Goal: Task Accomplishment & Management: Complete application form

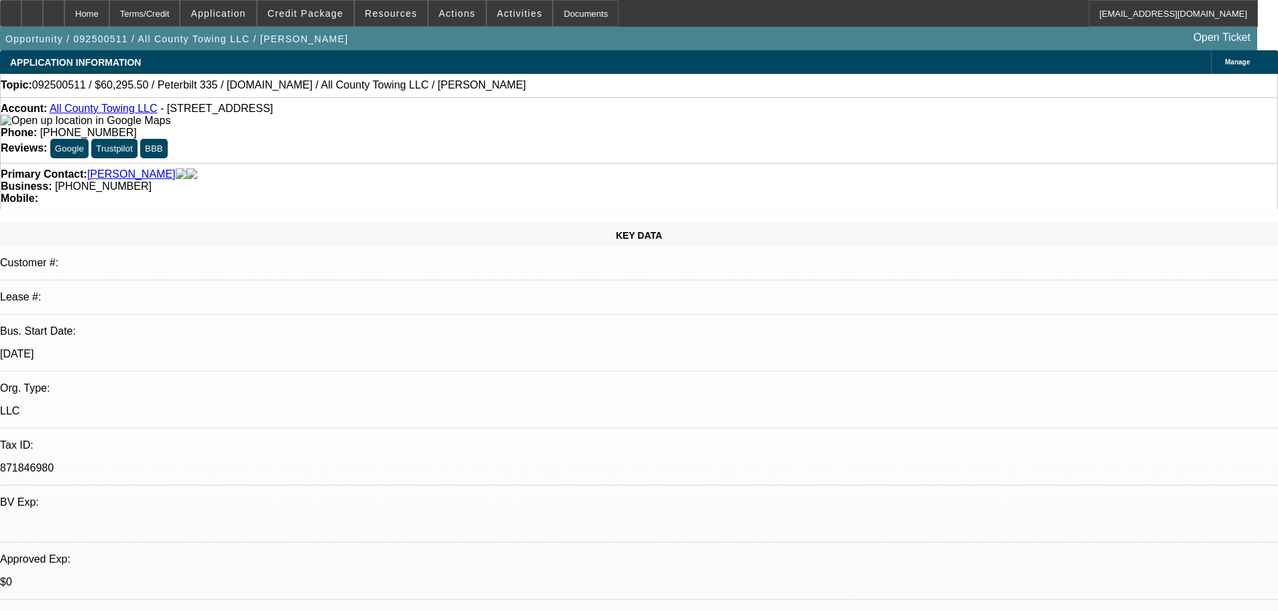
select select "0.1"
select select "2"
select select "0.1"
select select "4"
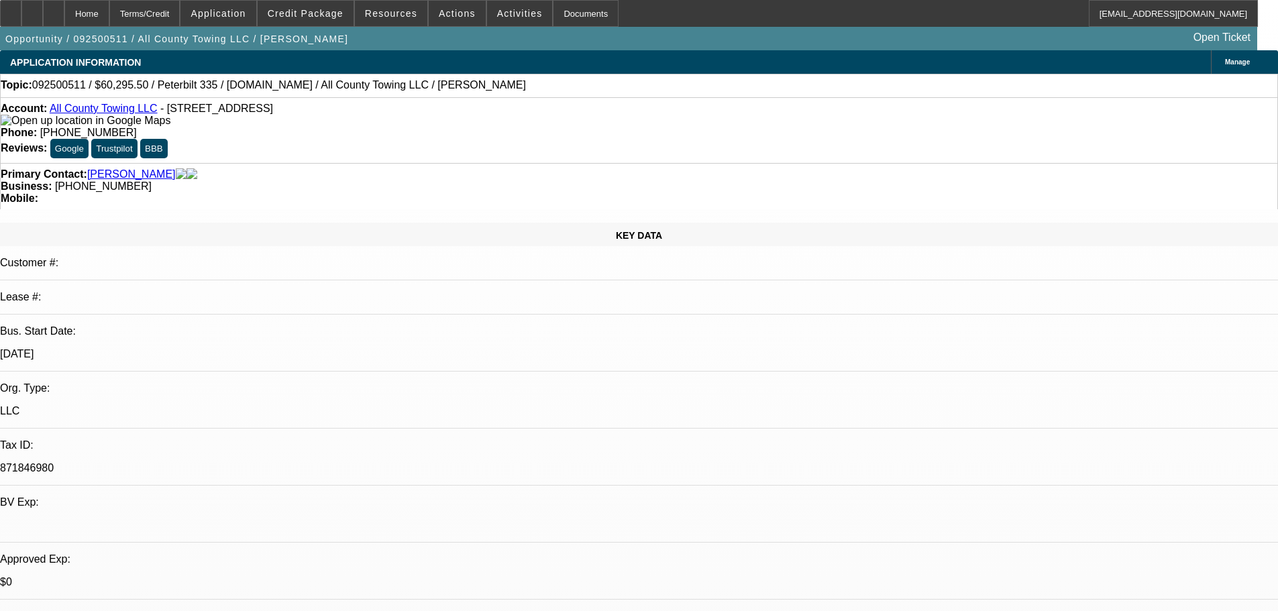
select select "2"
select select "0.1"
select select "4"
select select "2"
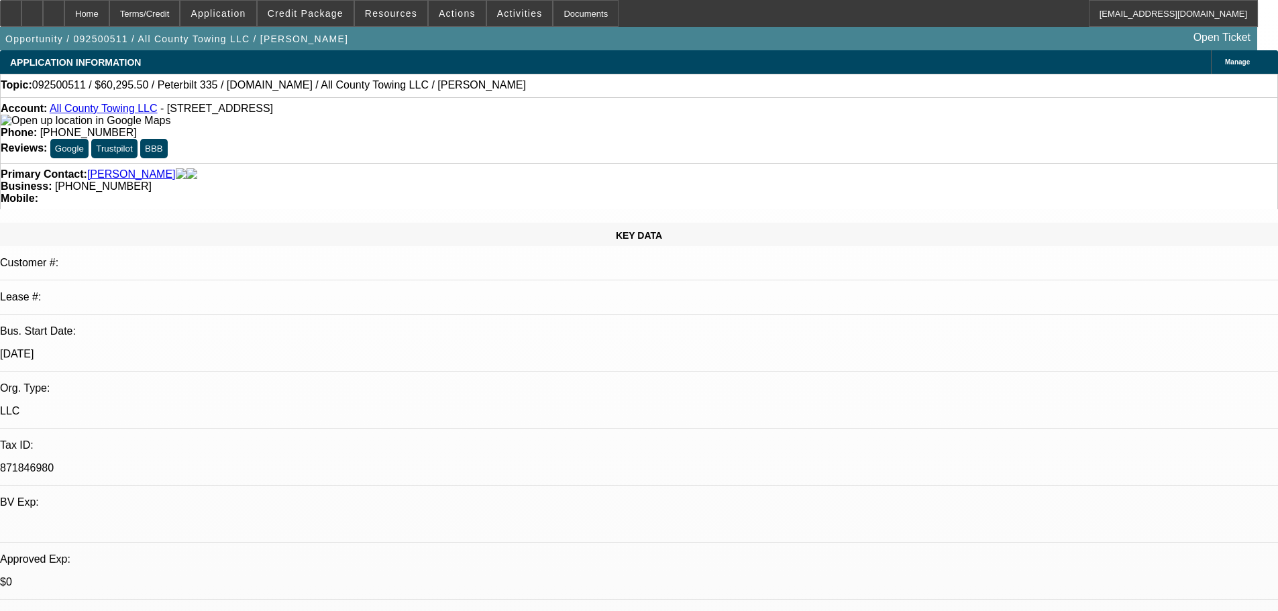
select select "2"
select select "0.1"
select select "4"
select select "2"
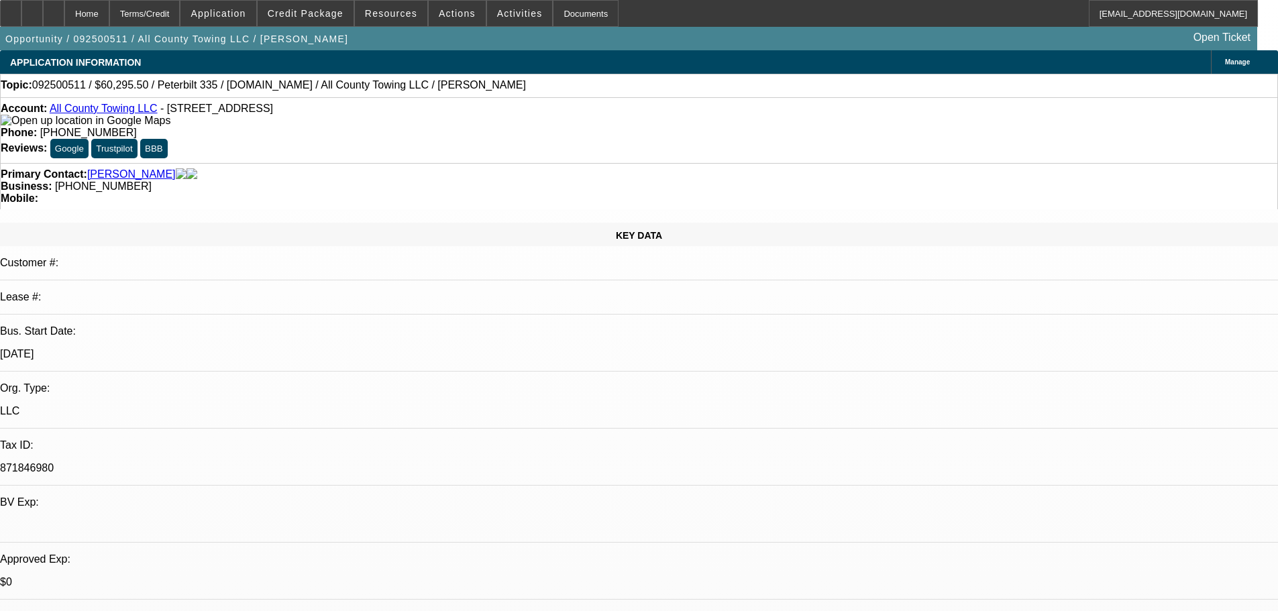
select select "0.1"
select select "4"
click at [315, 21] on span at bounding box center [306, 13] width 96 height 32
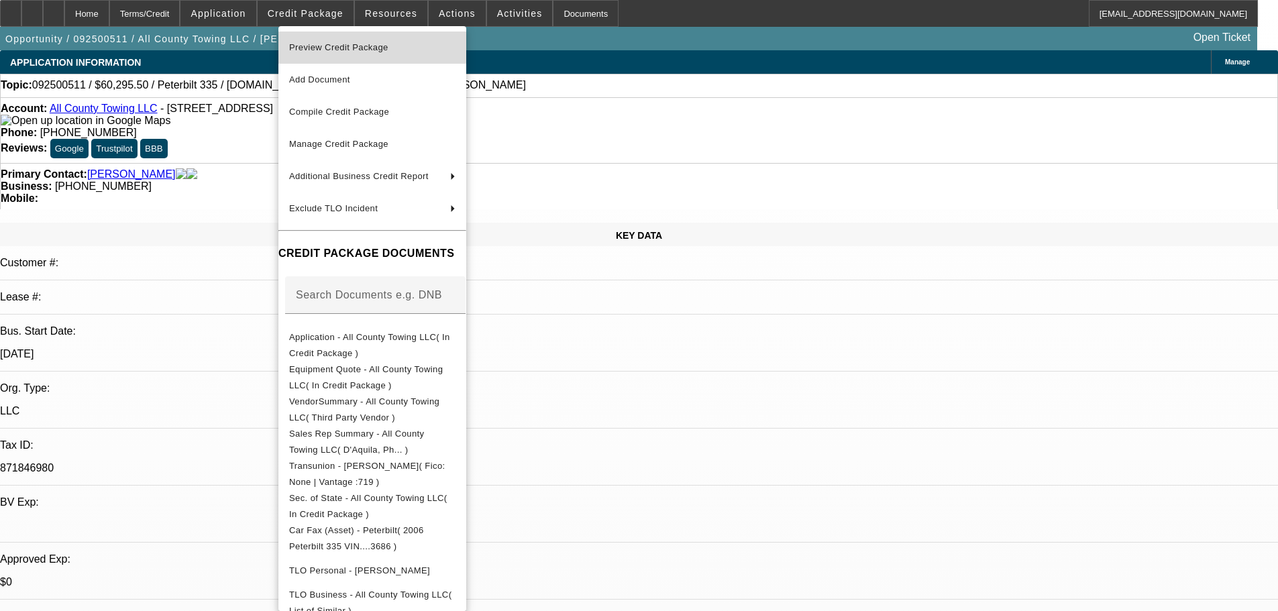
click at [329, 46] on span "Preview Credit Package" at bounding box center [338, 47] width 99 height 10
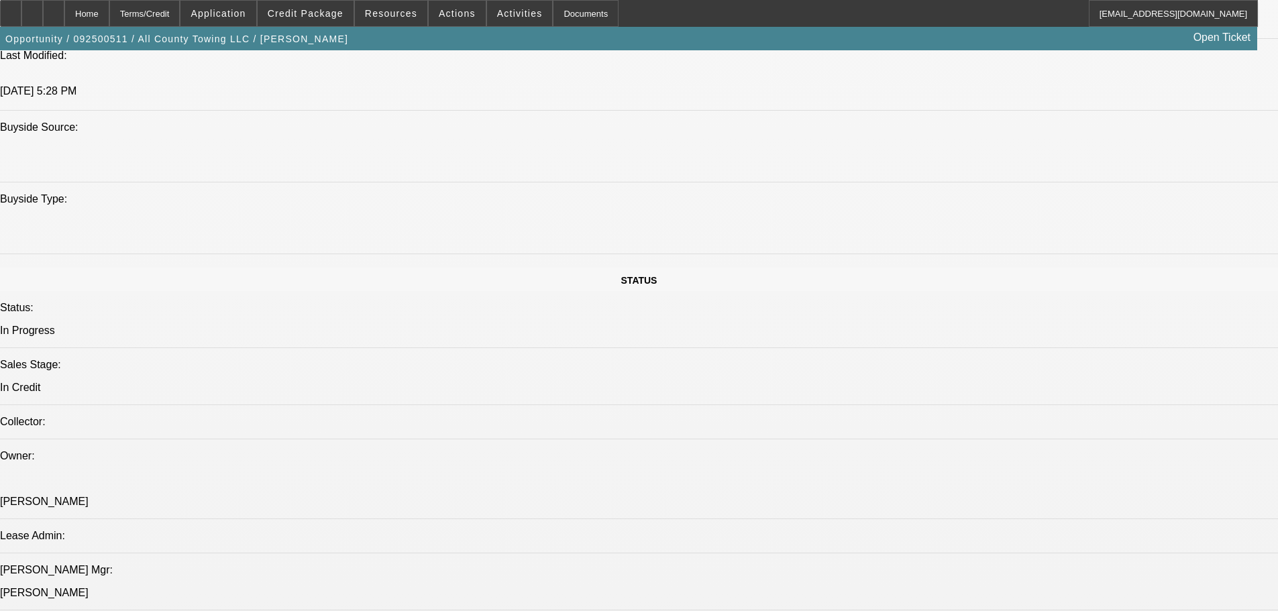
scroll to position [1475, 0]
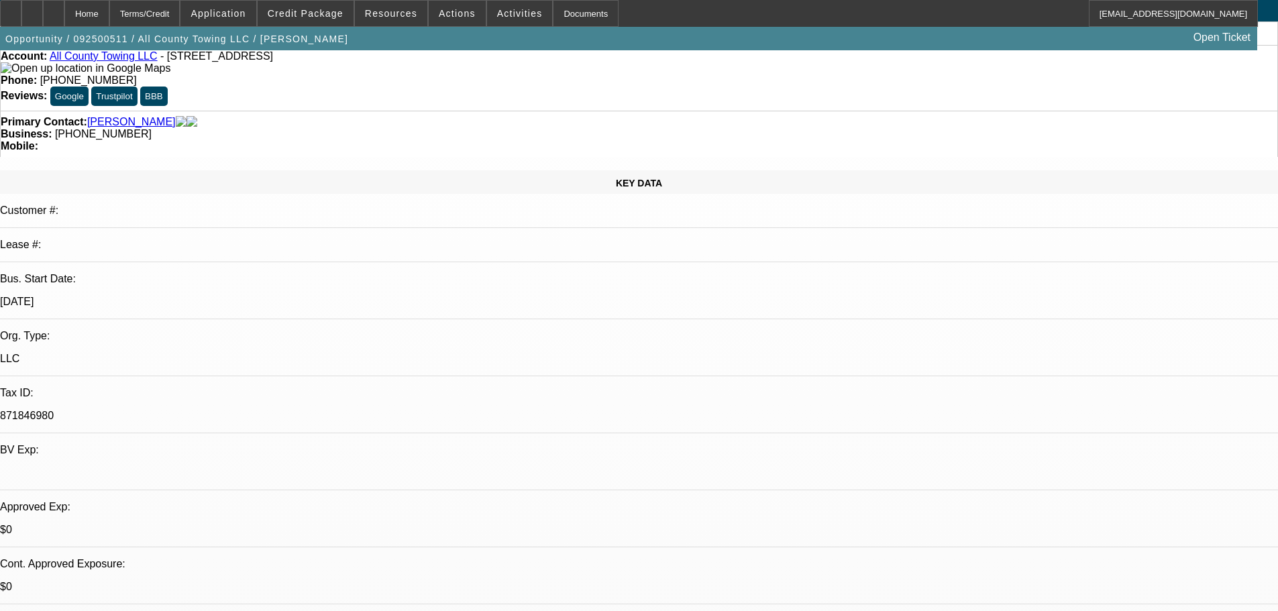
scroll to position [0, 0]
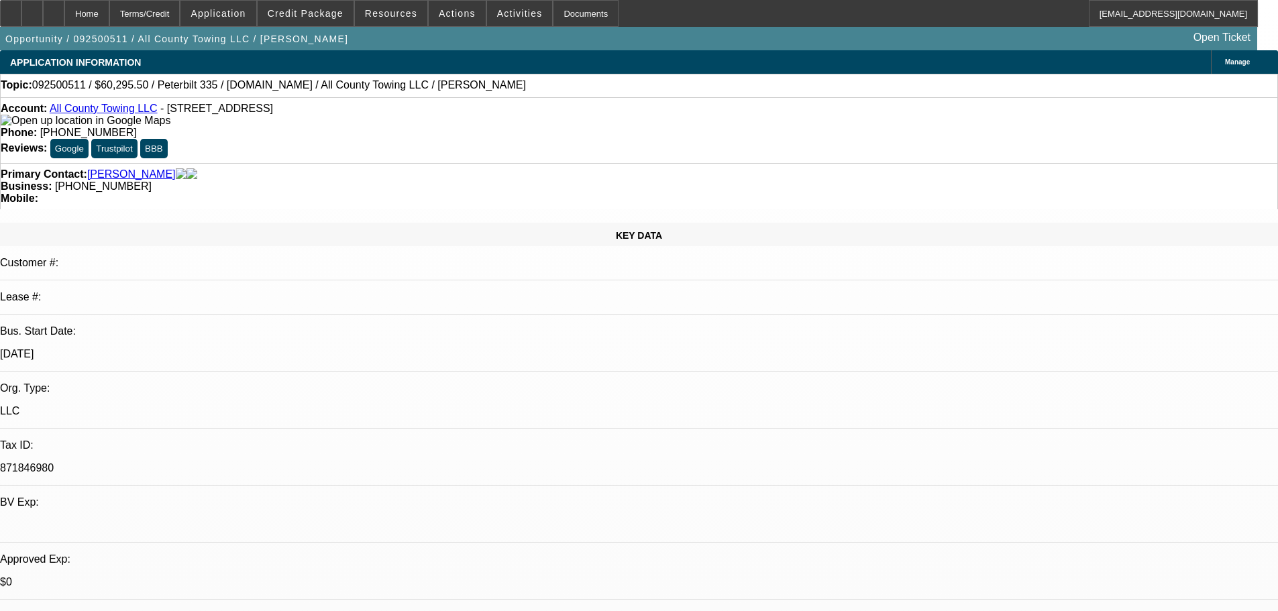
click at [32, 122] on img at bounding box center [86, 121] width 170 height 12
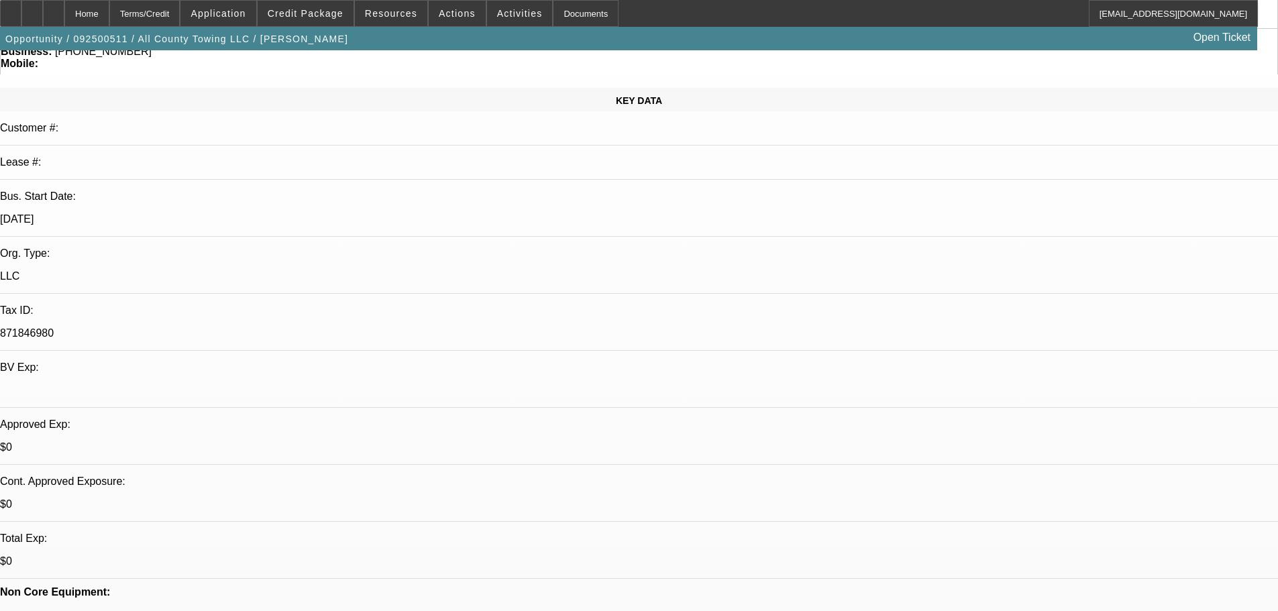
scroll to position [335, 0]
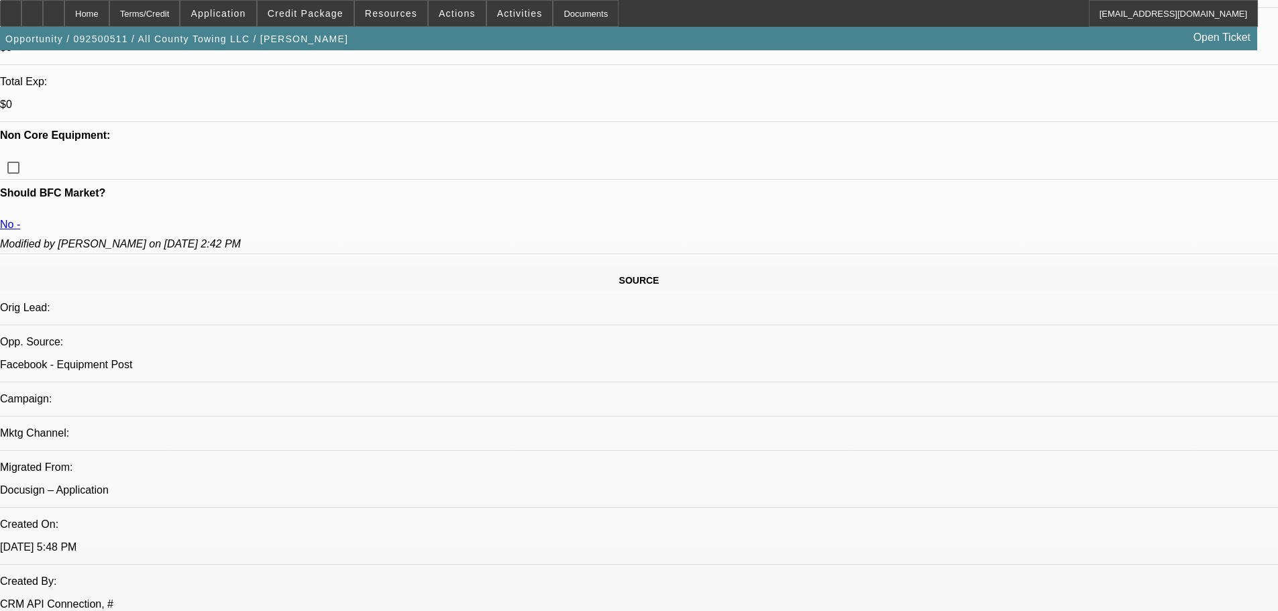
scroll to position [604, 0]
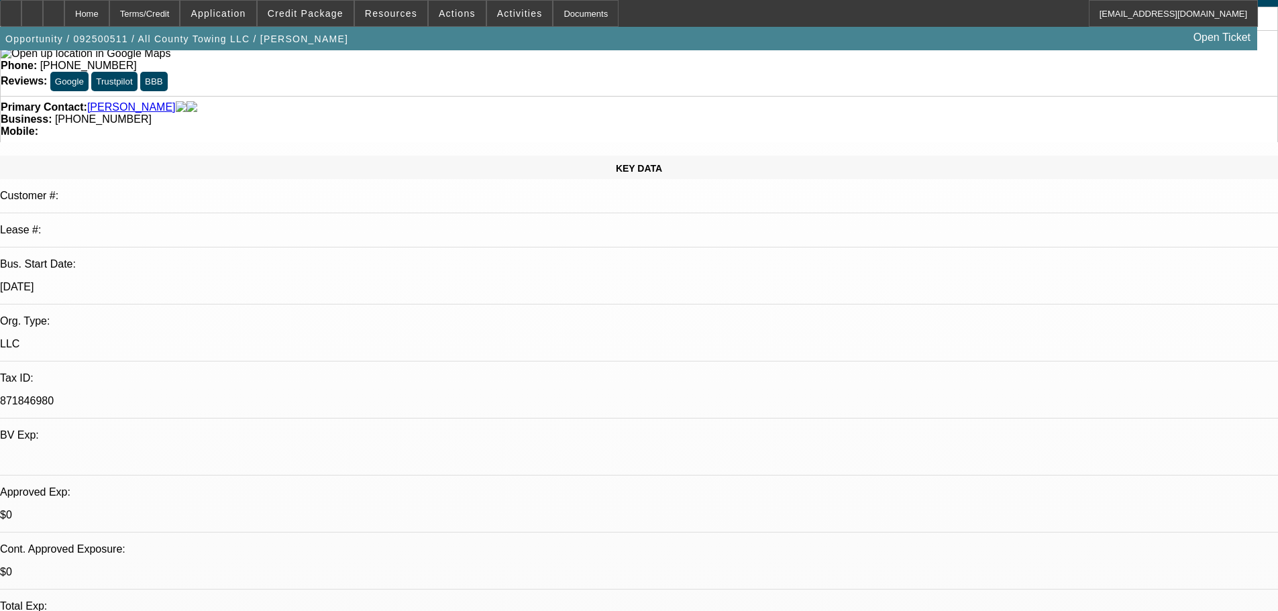
scroll to position [402, 0]
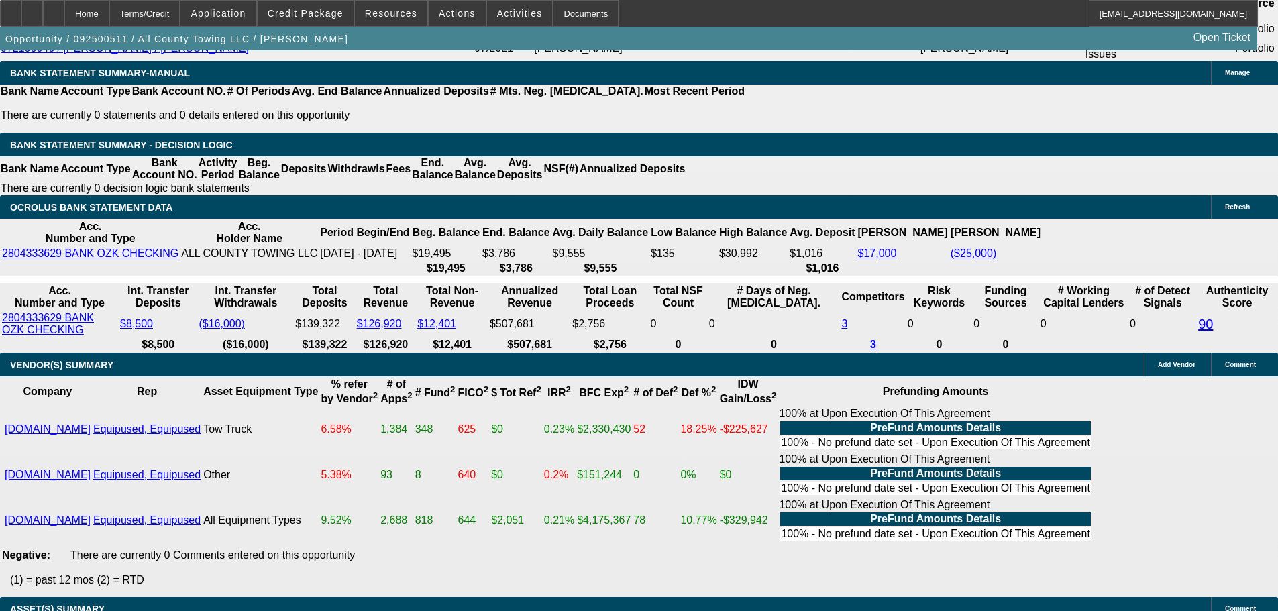
scroll to position [2548, 0]
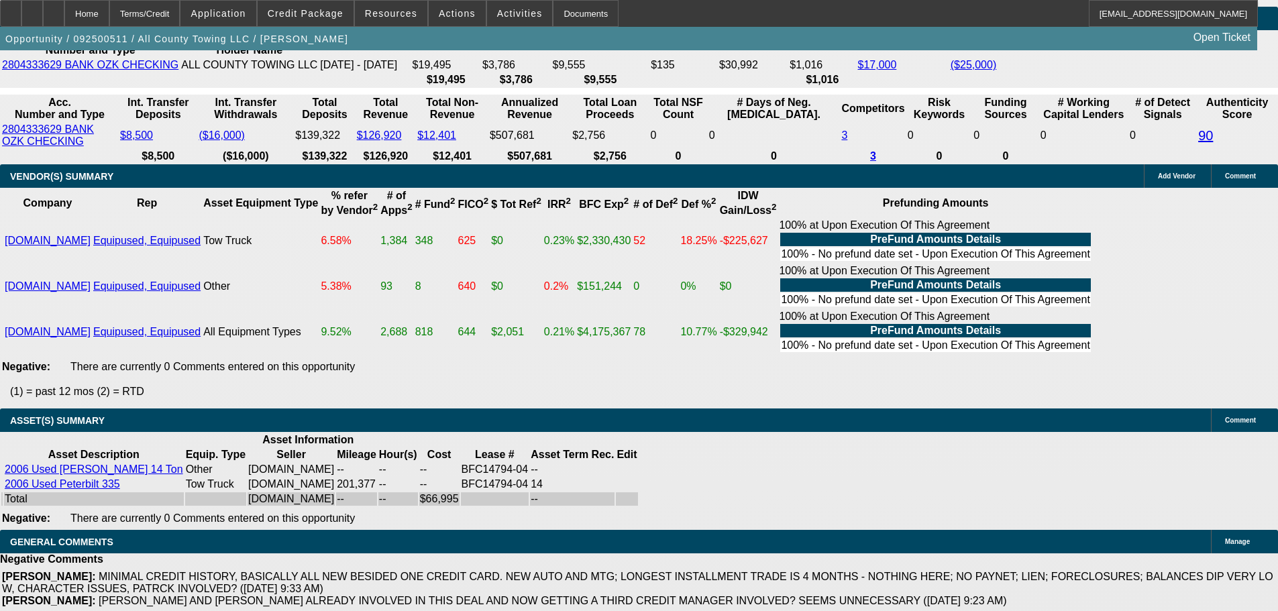
select select "3"
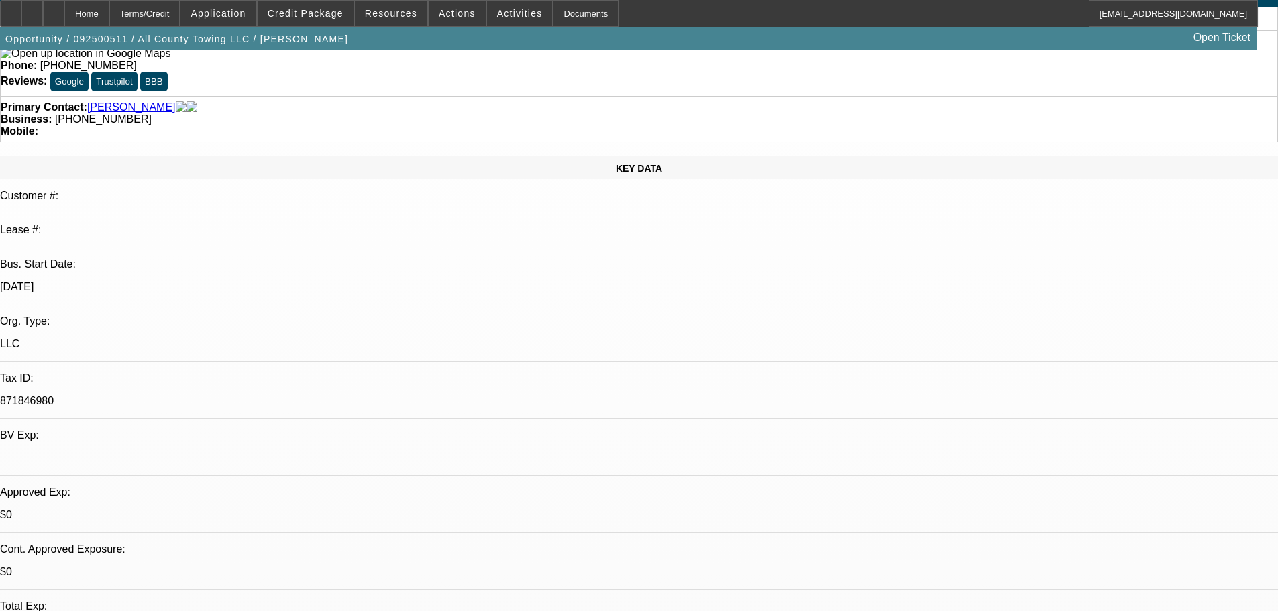
scroll to position [268, 0]
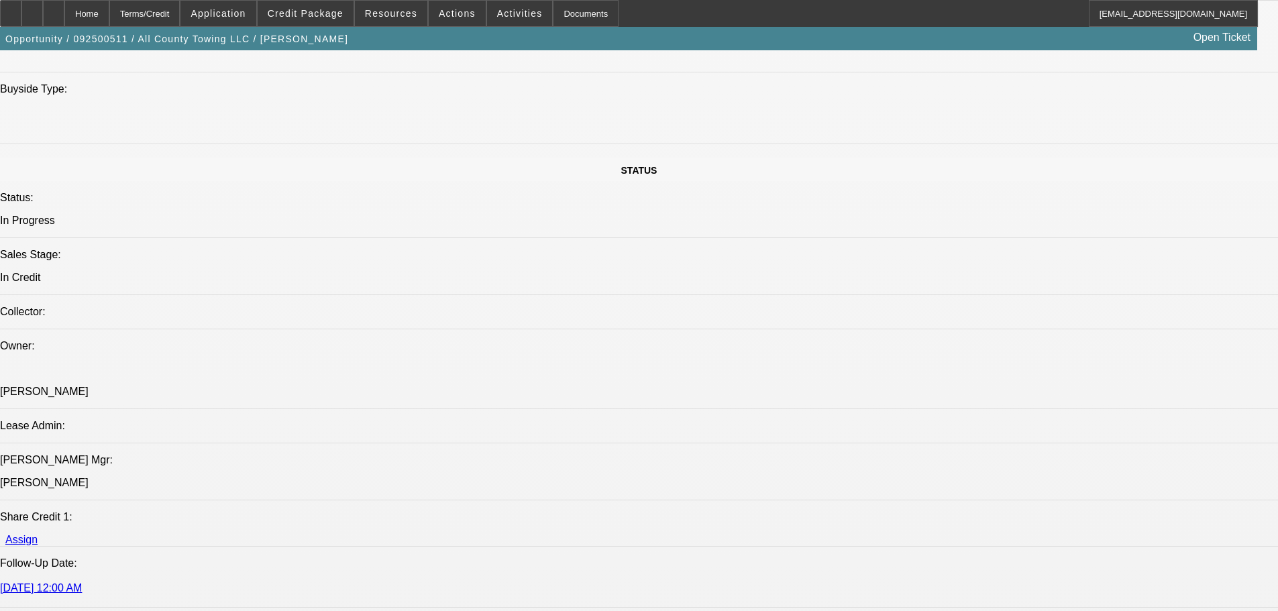
scroll to position [604, 0]
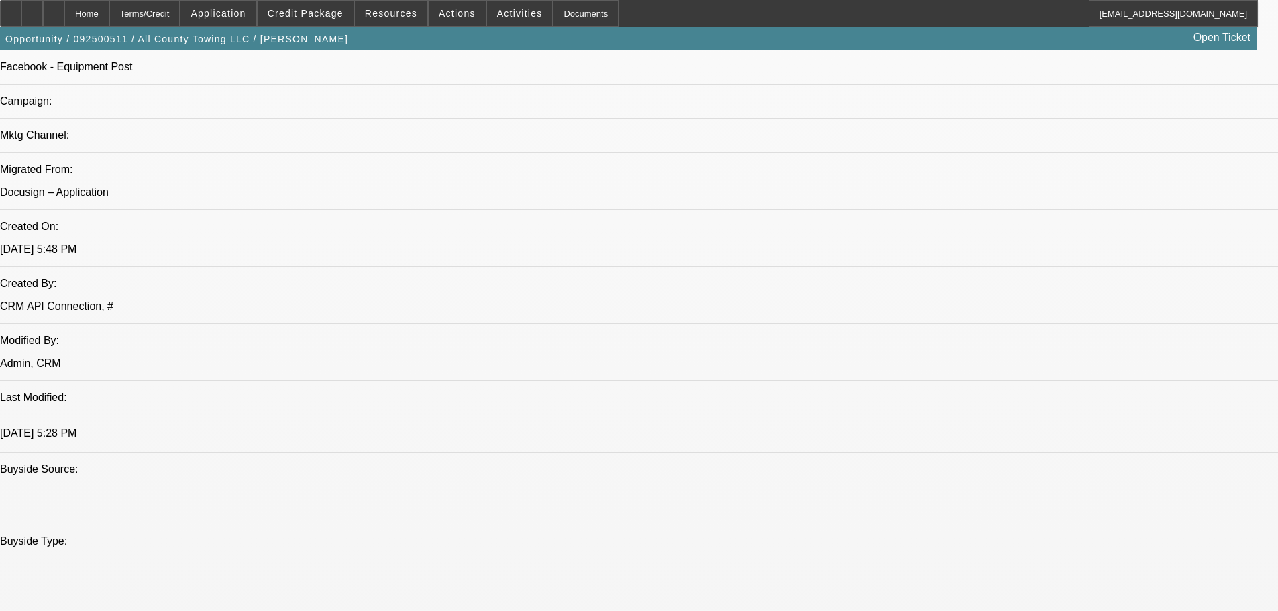
scroll to position [671, 0]
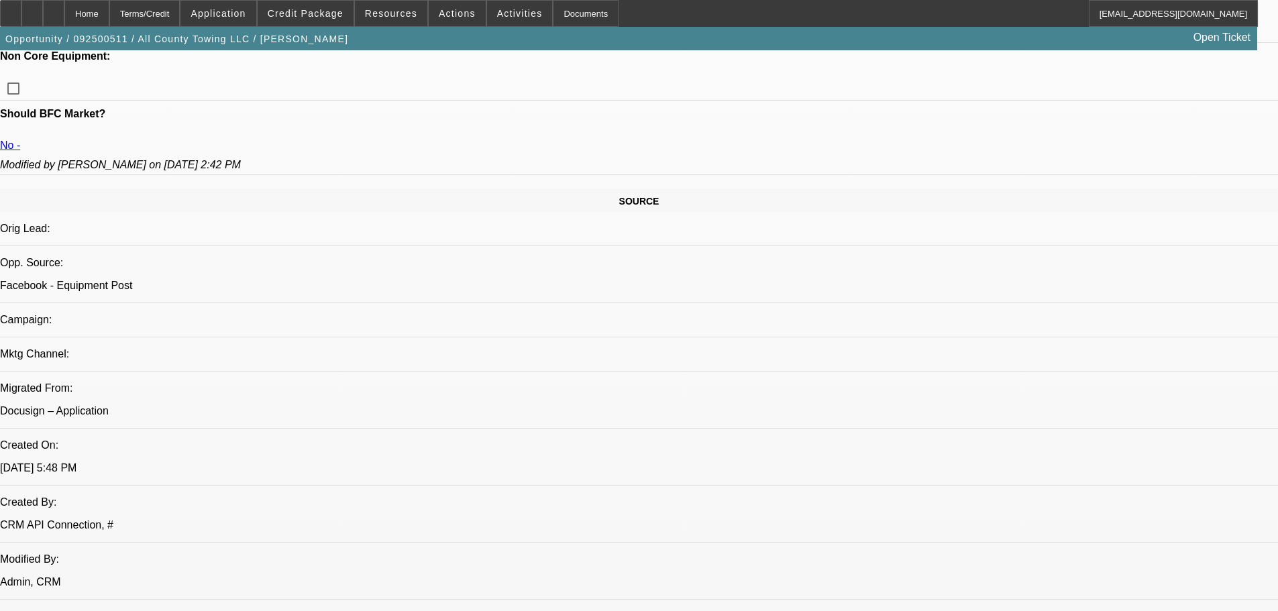
type textarea "THIS APPROVAL IS "ONLY VALID" FOR OUR EQUIP USED VEHICLE. OK BANKS, BUT FEW LOW…"
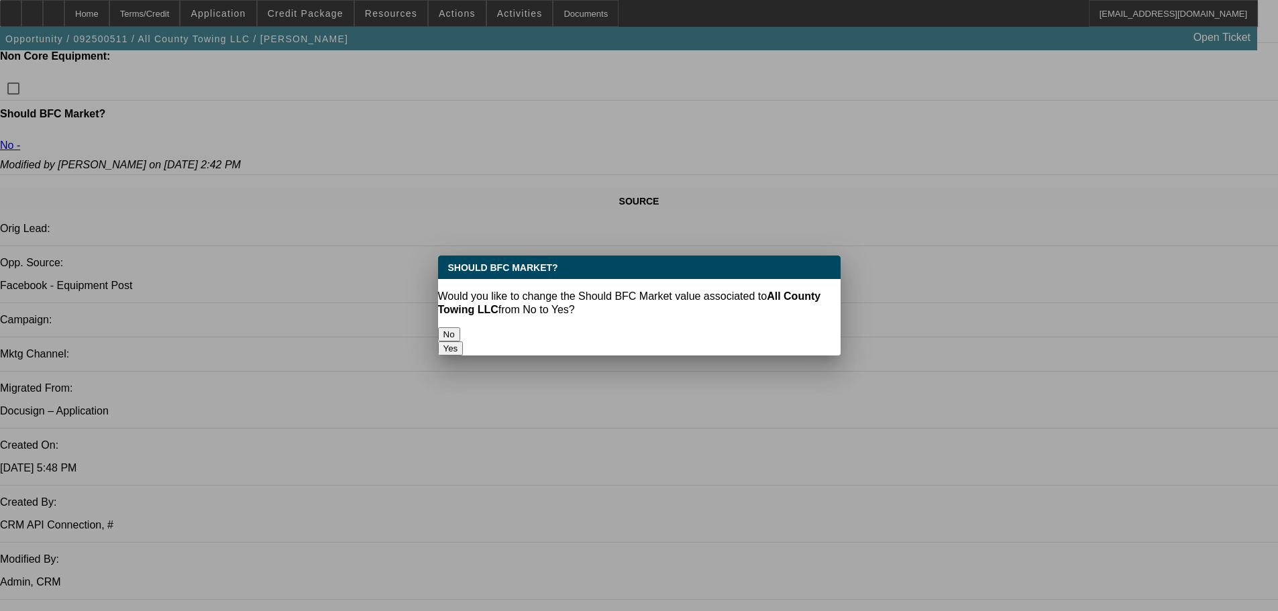
click at [463, 341] on button "Yes" at bounding box center [450, 348] width 25 height 14
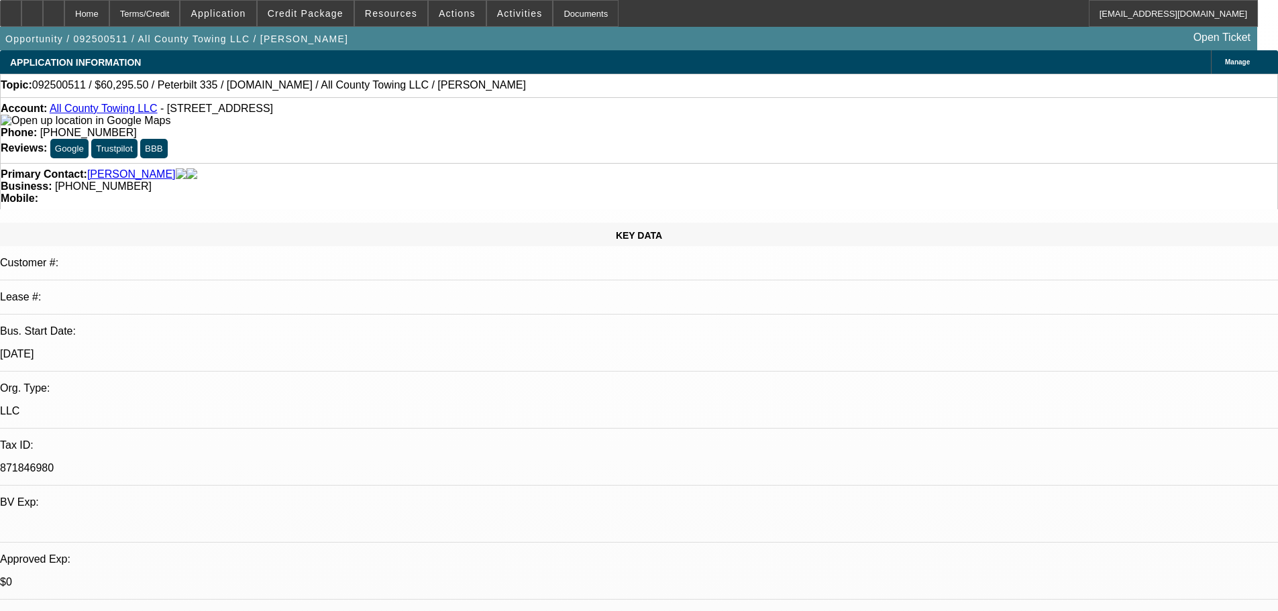
select select "0.1"
select select "2"
select select "0.1"
select select "4"
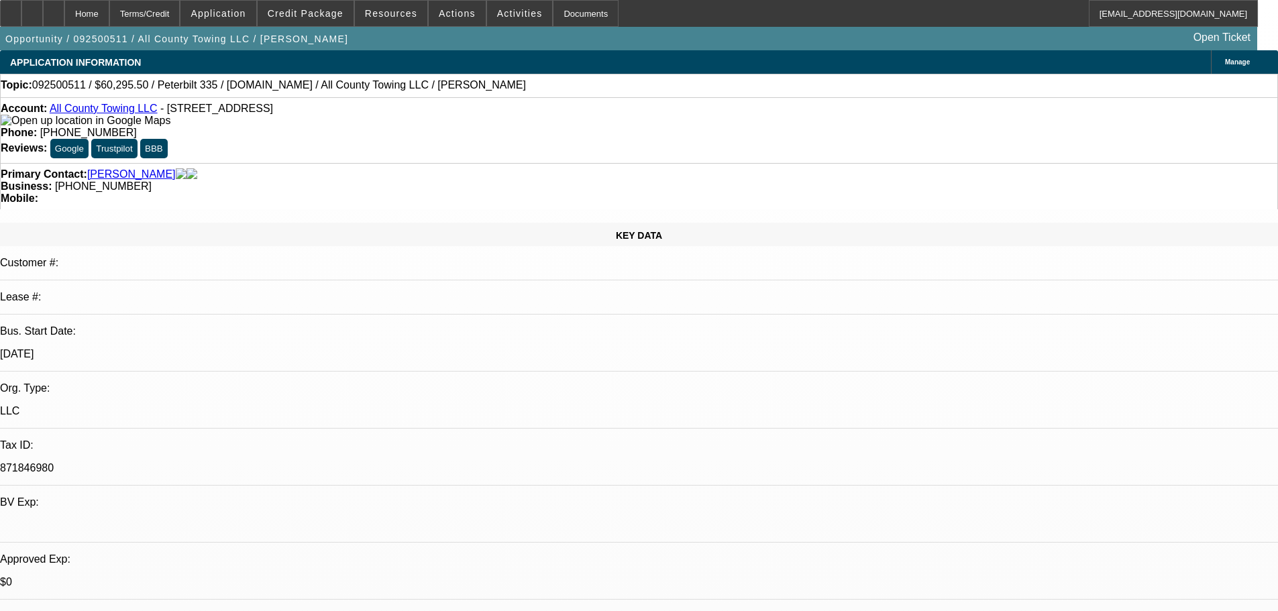
select select "2"
select select "0.1"
select select "4"
select select "2"
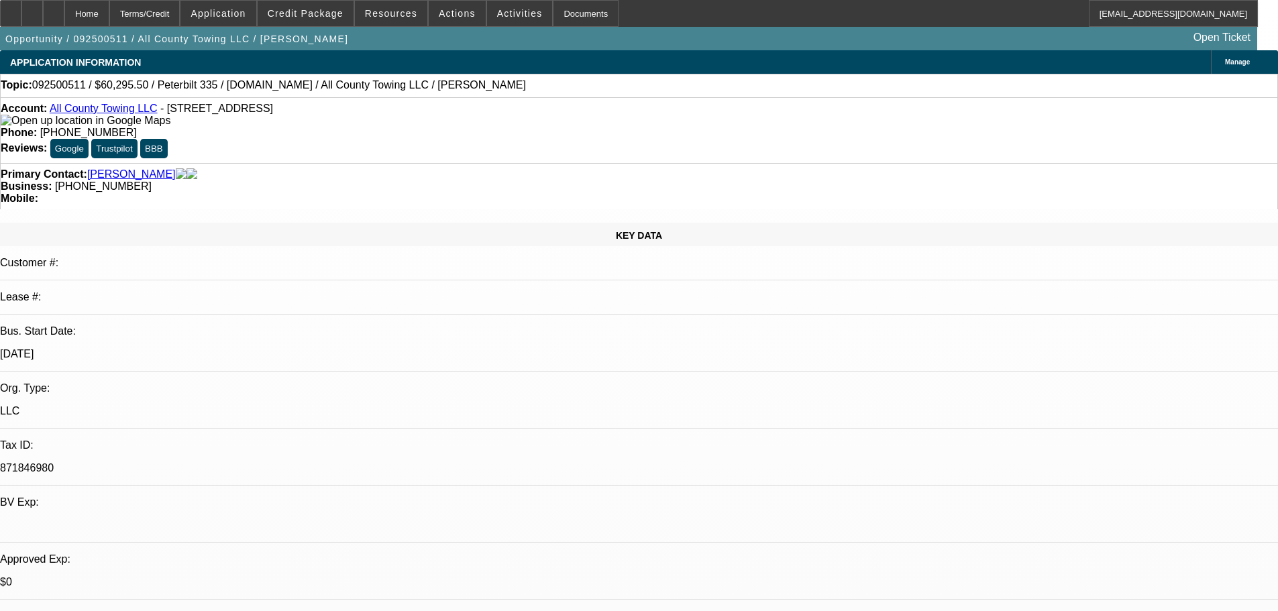
select select "2"
select select "0.1"
select select "4"
select select "2"
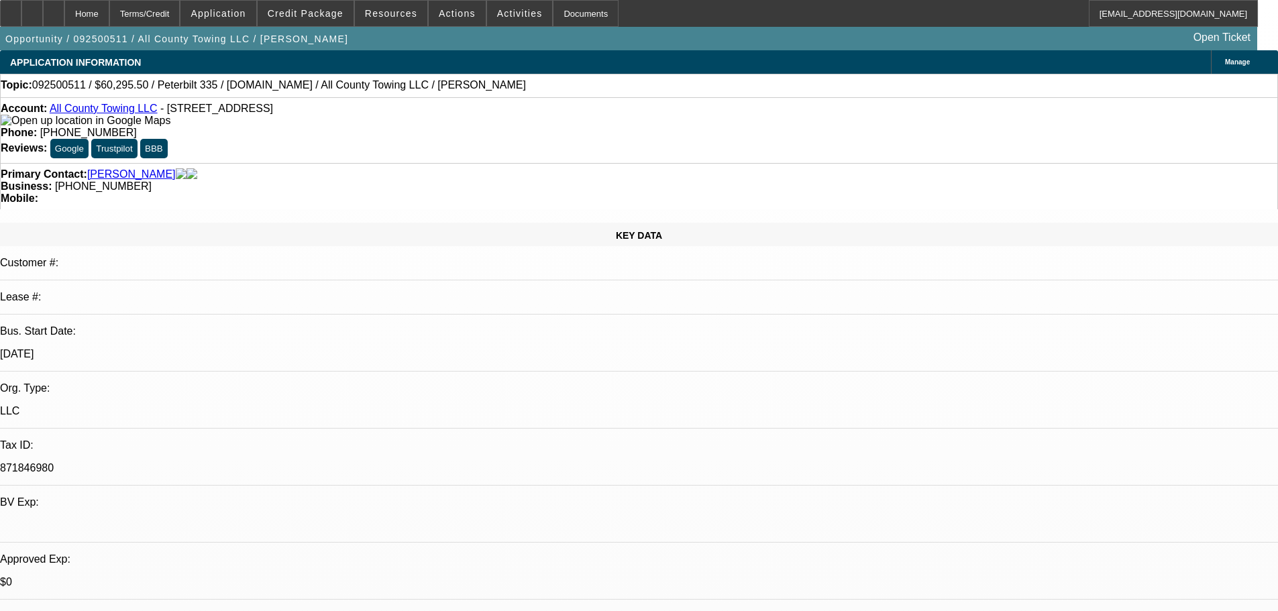
select select "0.1"
select select "4"
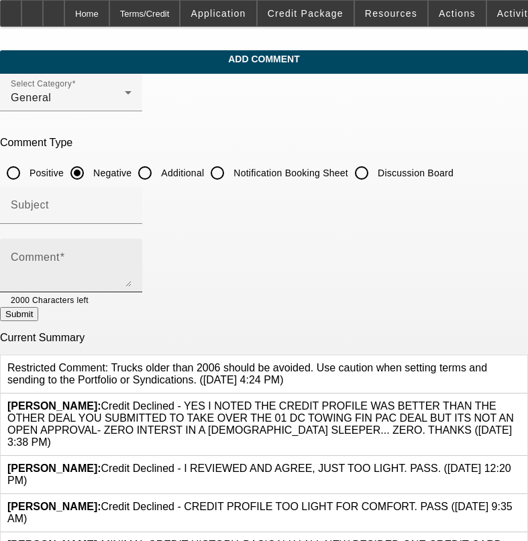
click at [115, 264] on textarea "Comment" at bounding box center [71, 271] width 121 height 32
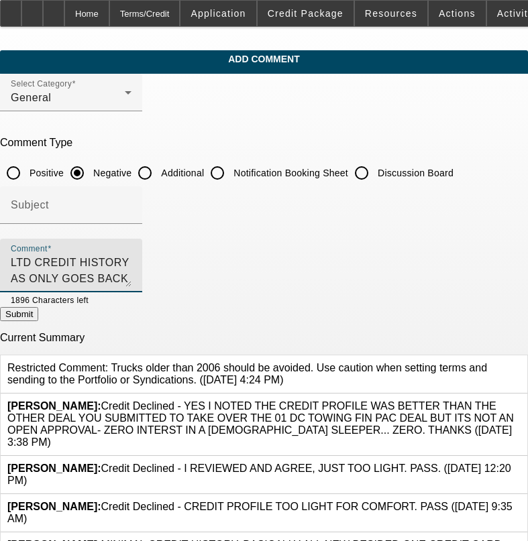
click at [93, 280] on textarea "LTD CREDIT HISTORY AS ONLY GOES BACK 2-3 YEARS, 2 CREDIT CARDS AND BOTH CLOSE T…" at bounding box center [71, 271] width 121 height 32
click at [131, 278] on textarea "LTD CREDIT HISTORY AS ONLY GOES BACK 2-3 YEARS, 2 CREDIT CARDS AND BOTH CLOSE T…" at bounding box center [71, 271] width 121 height 32
click at [131, 279] on textarea "LTD CREDIT HISTORY AS ONLY GOES BACK 2-3 YEARS, 2 CREDIT CARDS AND BOTH CLOSE T…" at bounding box center [71, 271] width 121 height 32
click at [131, 280] on textarea "LTD CREDIT HISTORY AS ONLY GOES BACK 2-3 YEARS, 2 CREDIT CARDS AND BOTH CLOSE T…" at bounding box center [71, 271] width 121 height 32
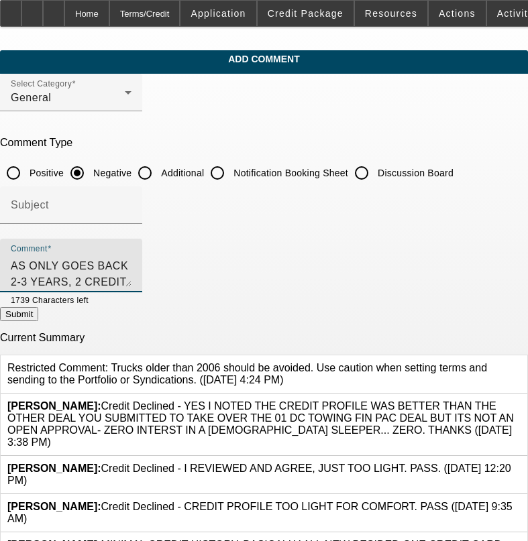
scroll to position [29, 0]
click at [90, 282] on textarea "LTD CREDIT HISTORY AS ONLY GOES BACK 2-3 YEARS, 2 CREDIT CARDS AND BOTH CLOSE T…" at bounding box center [71, 271] width 121 height 32
click at [131, 284] on textarea "LTD CREDIT HISTORY AS ONLY GOES BACK 2-3 YEARS, 2 CREDIT CARDS AND BOTH CLOSE T…" at bounding box center [71, 271] width 121 height 32
type textarea "LTD CREDIT HISTORY AS ONLY GOES BACK 2-3 YEARS, 2 CREDIT CARDS AND BOTH CLOSE T…"
click at [38, 317] on button "Submit" at bounding box center [19, 314] width 38 height 14
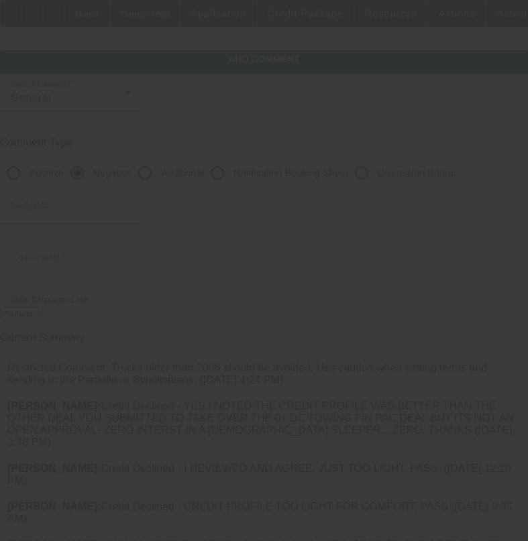
scroll to position [0, 0]
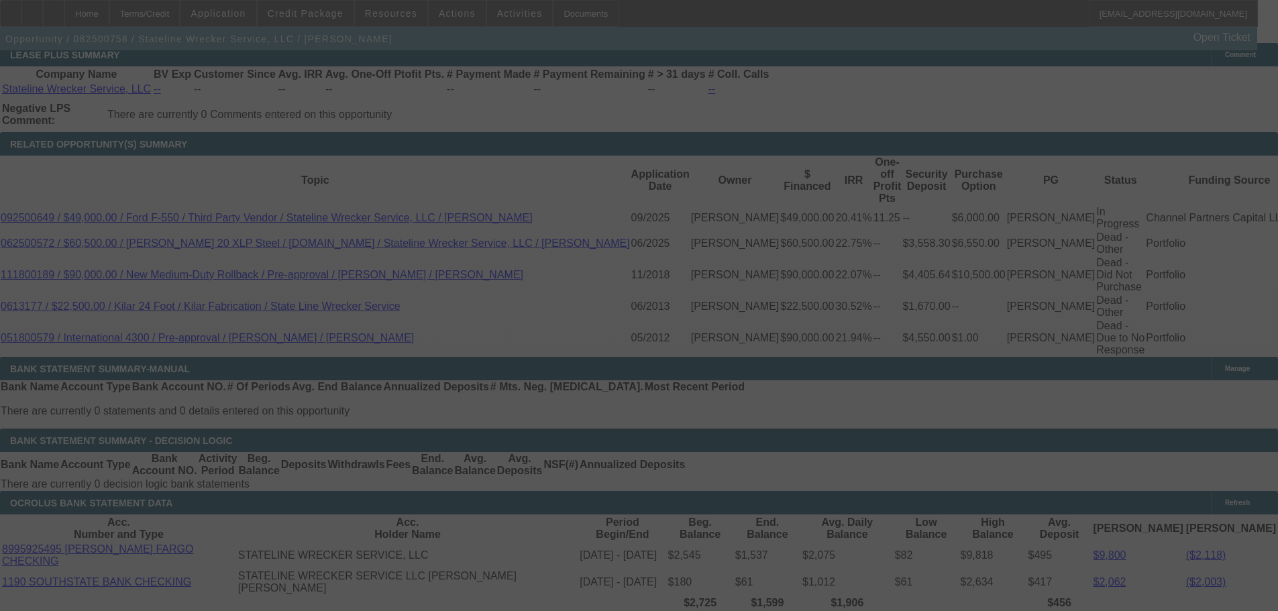
scroll to position [2245, 0]
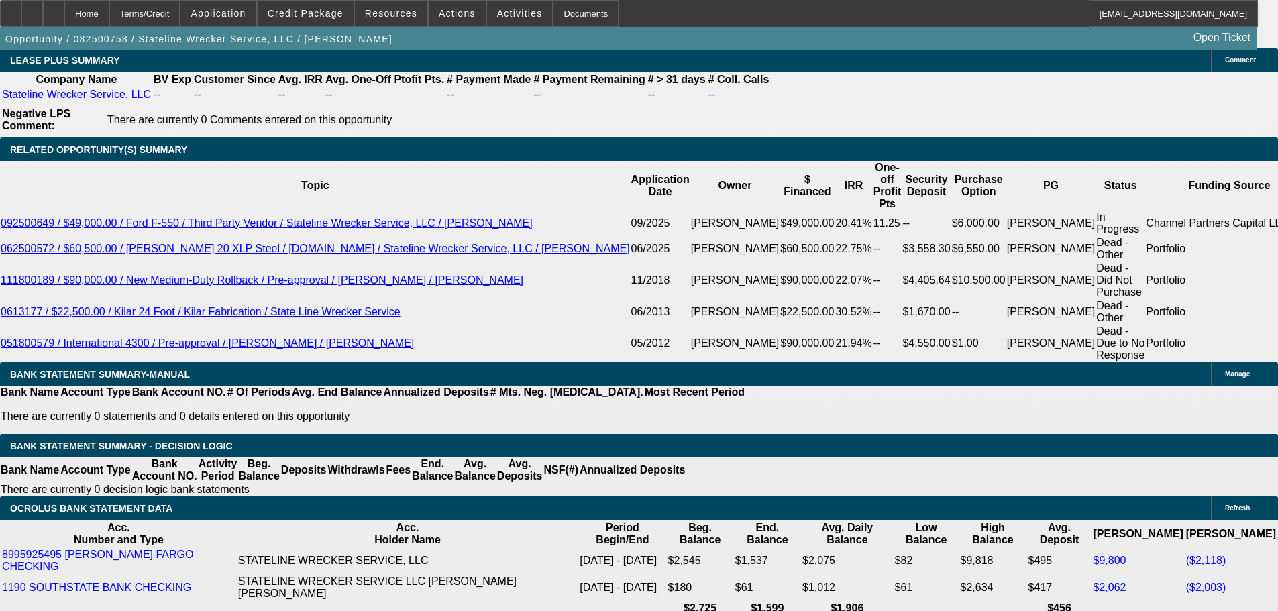
select select "0"
select select "2"
select select "0.1"
select select "4"
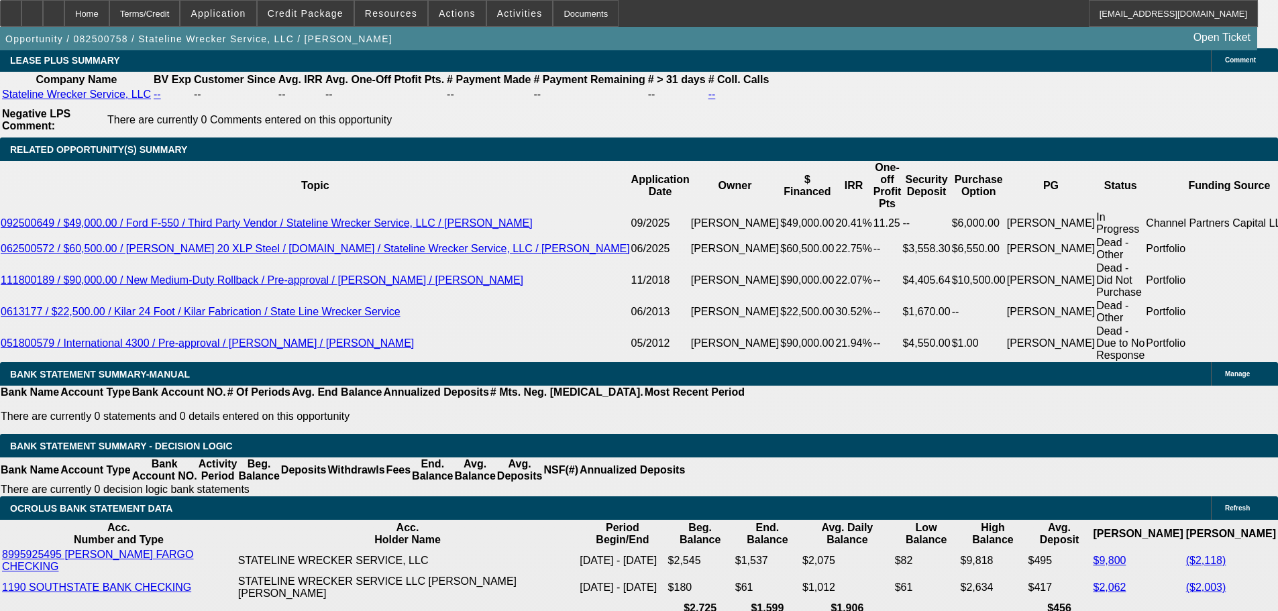
select select "0"
select select "2"
select select "0.1"
select select "4"
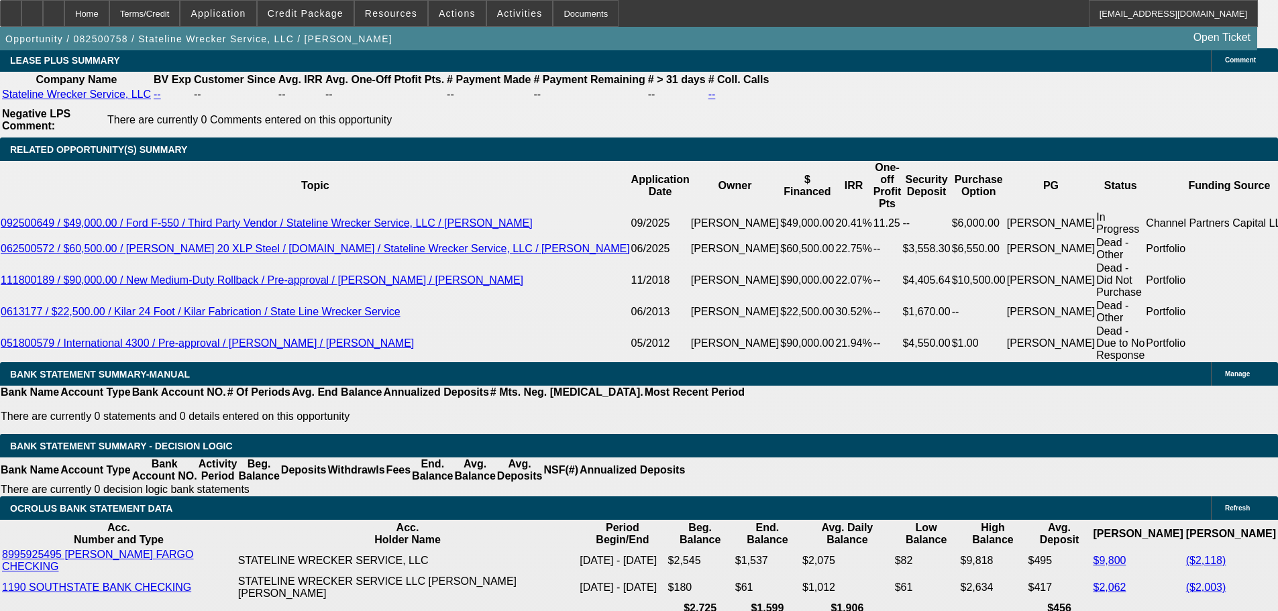
select select "0"
select select "2"
select select "0.1"
select select "4"
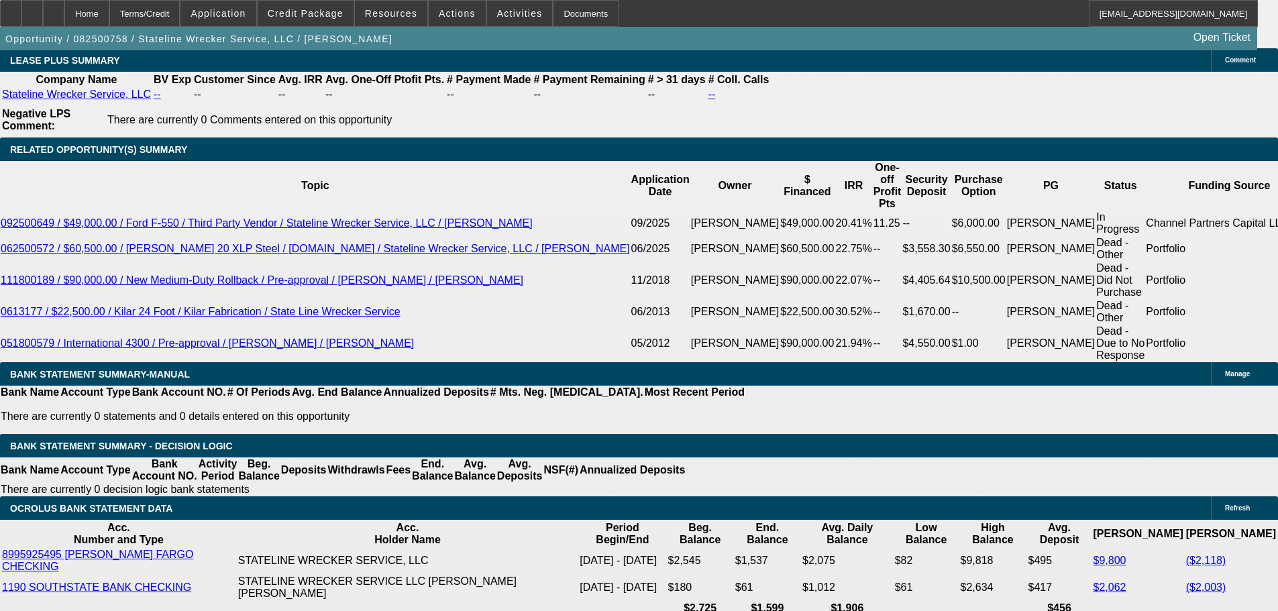
select select "0"
select select "2"
select select "0.1"
select select "4"
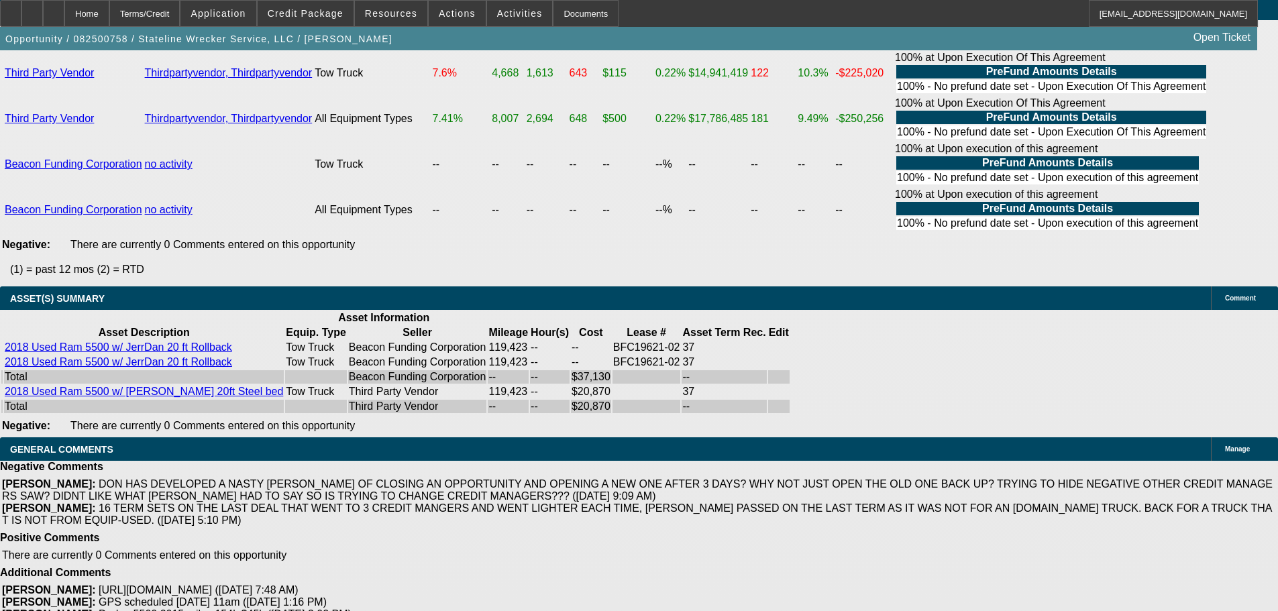
scroll to position [1013, 0]
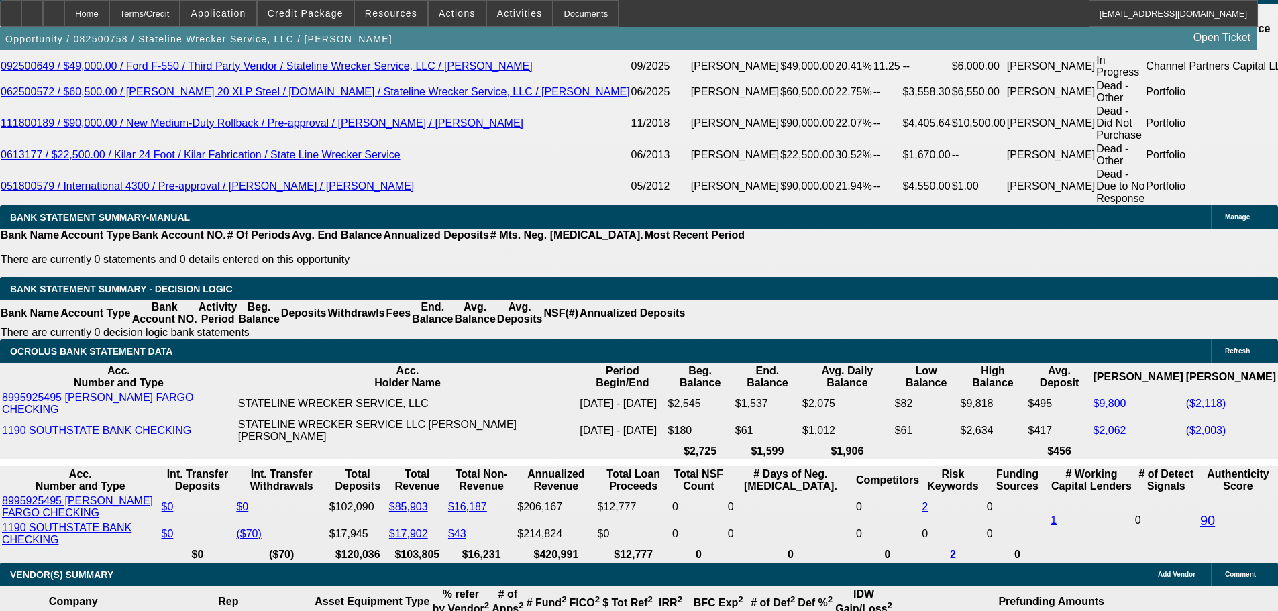
scroll to position [2364, 0]
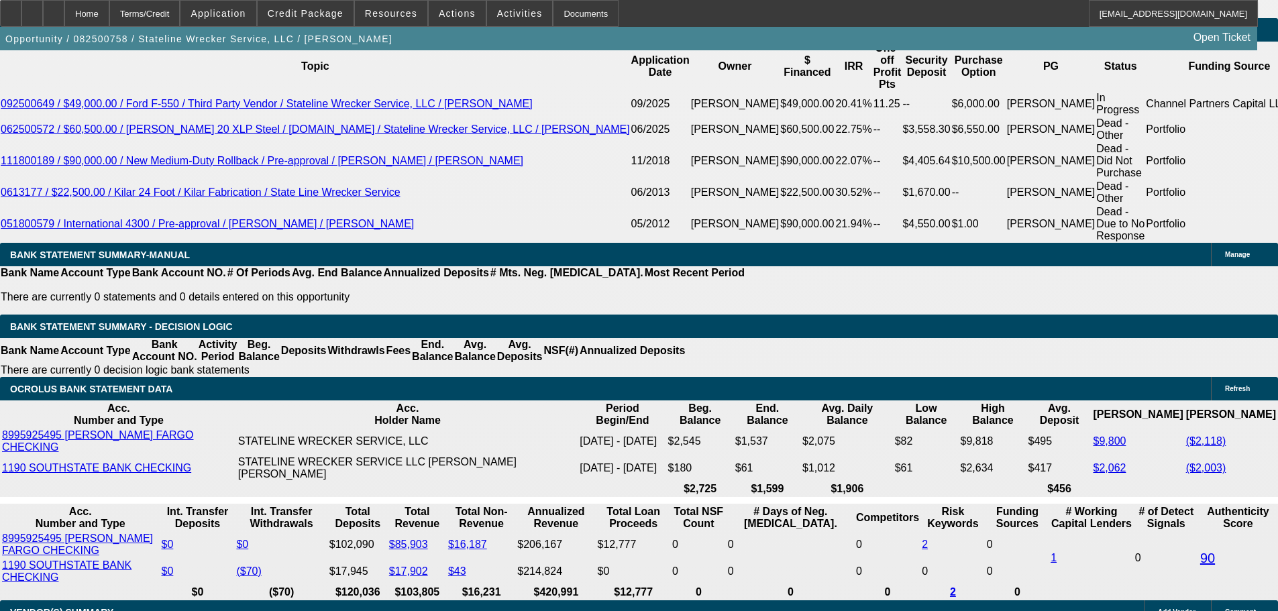
scroll to position [275, 0]
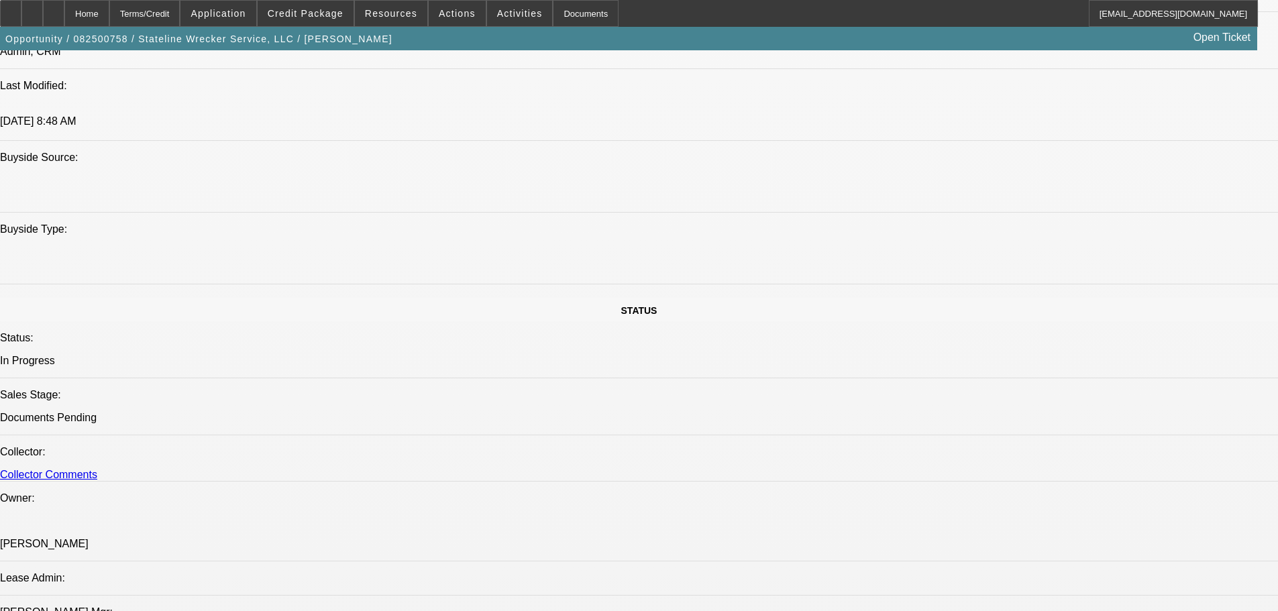
scroll to position [275, 0]
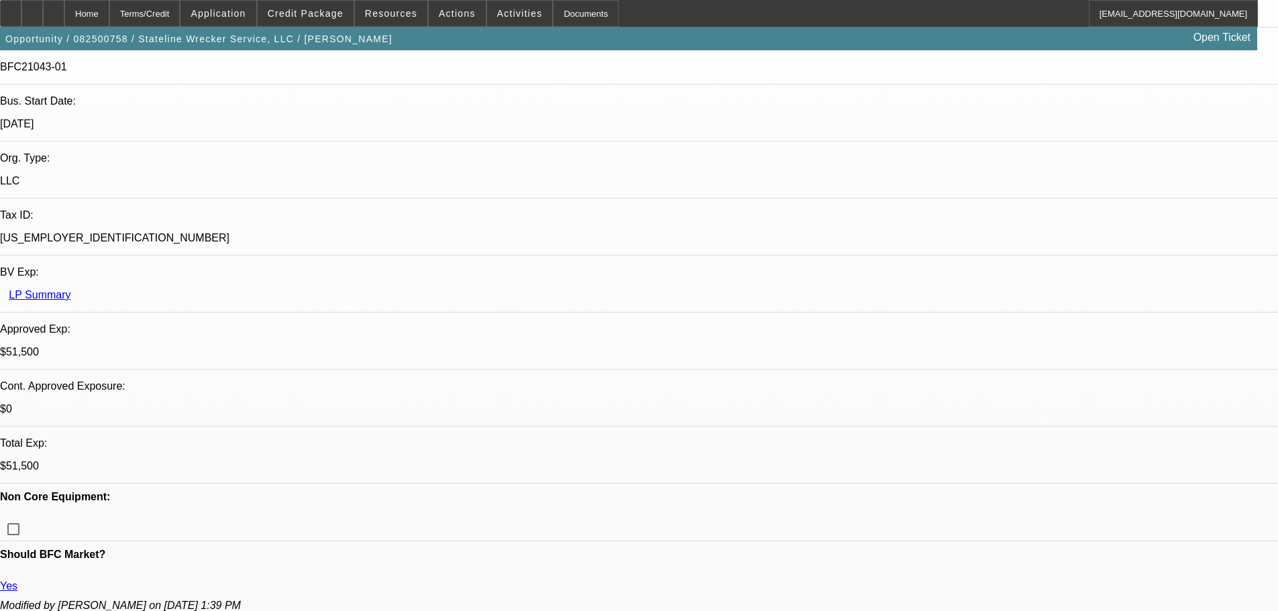
scroll to position [419, 0]
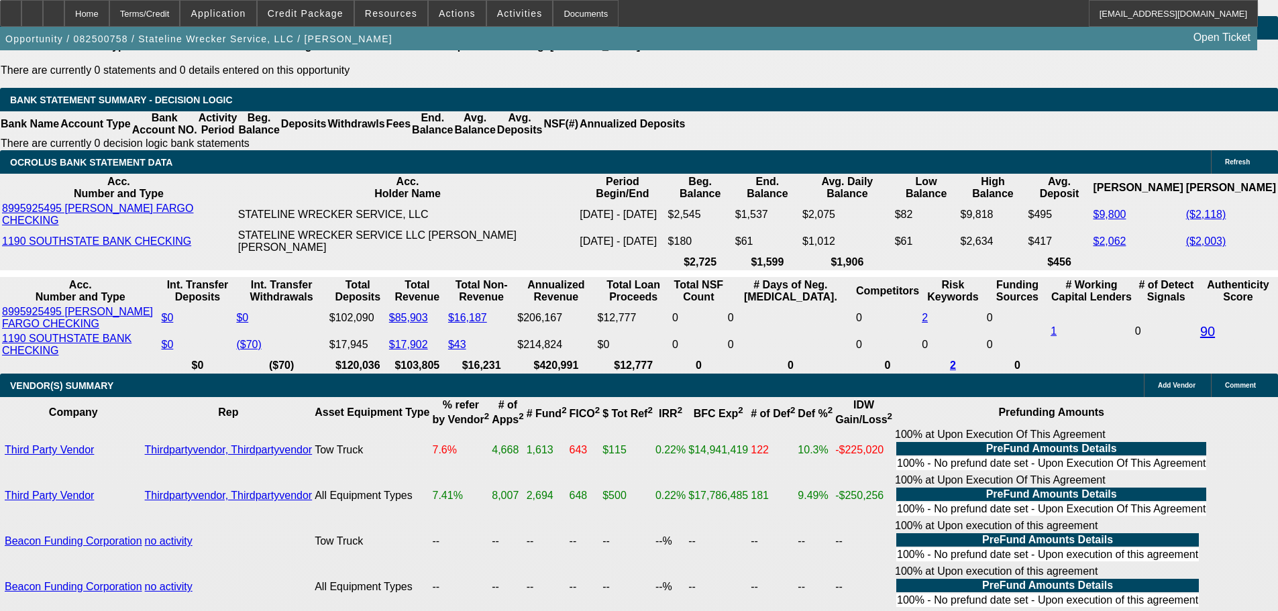
scroll to position [2632, 0]
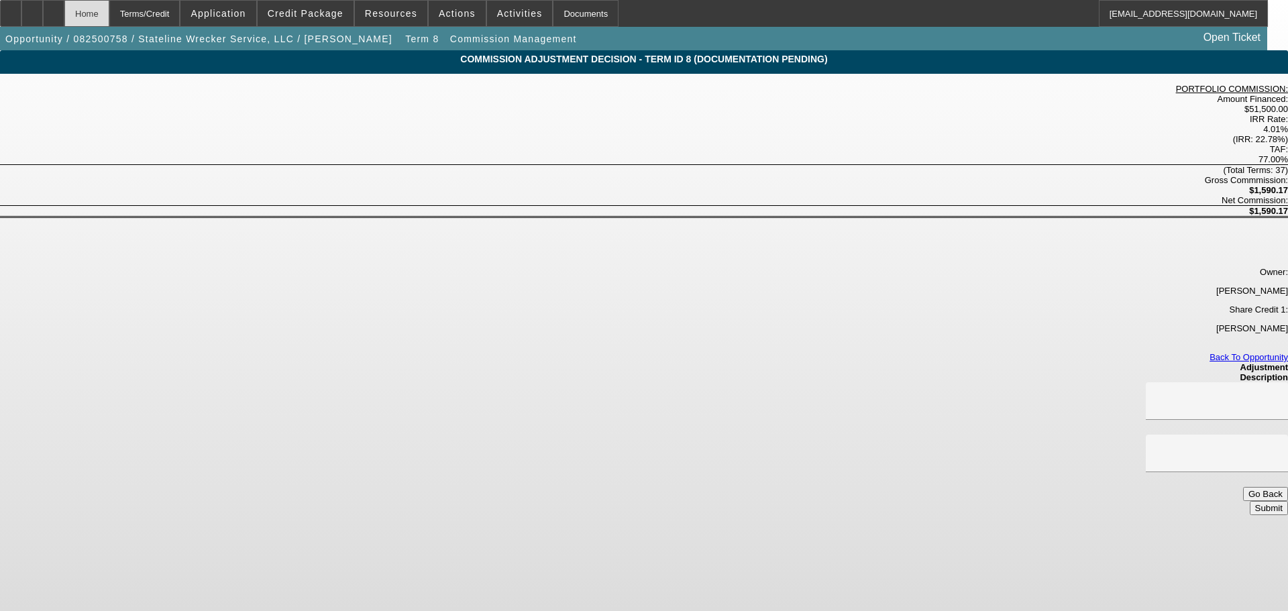
click at [109, 13] on div "Home" at bounding box center [86, 13] width 45 height 27
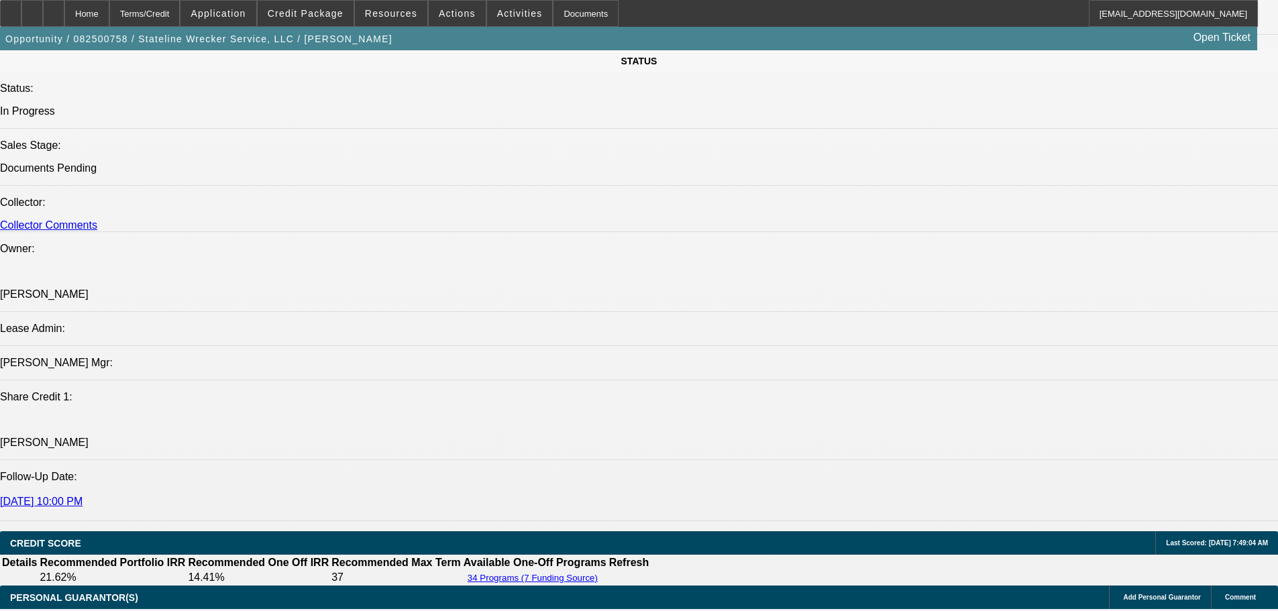
select select "0"
select select "2"
select select "0.1"
select select "4"
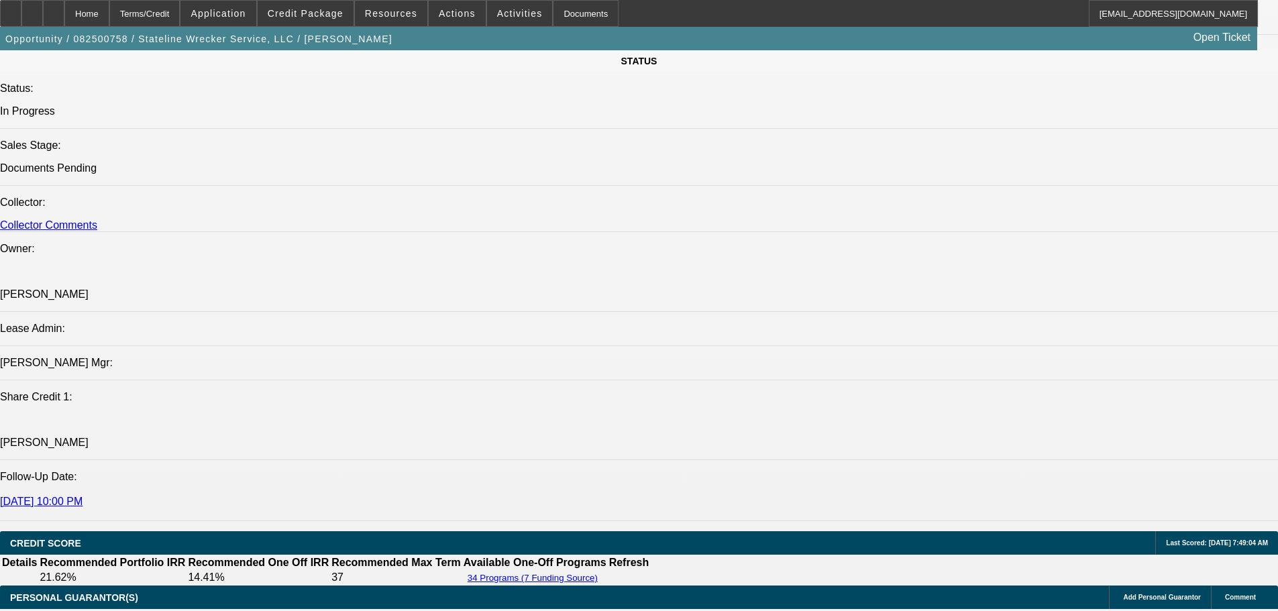
select select "0"
select select "2"
select select "0.1"
select select "4"
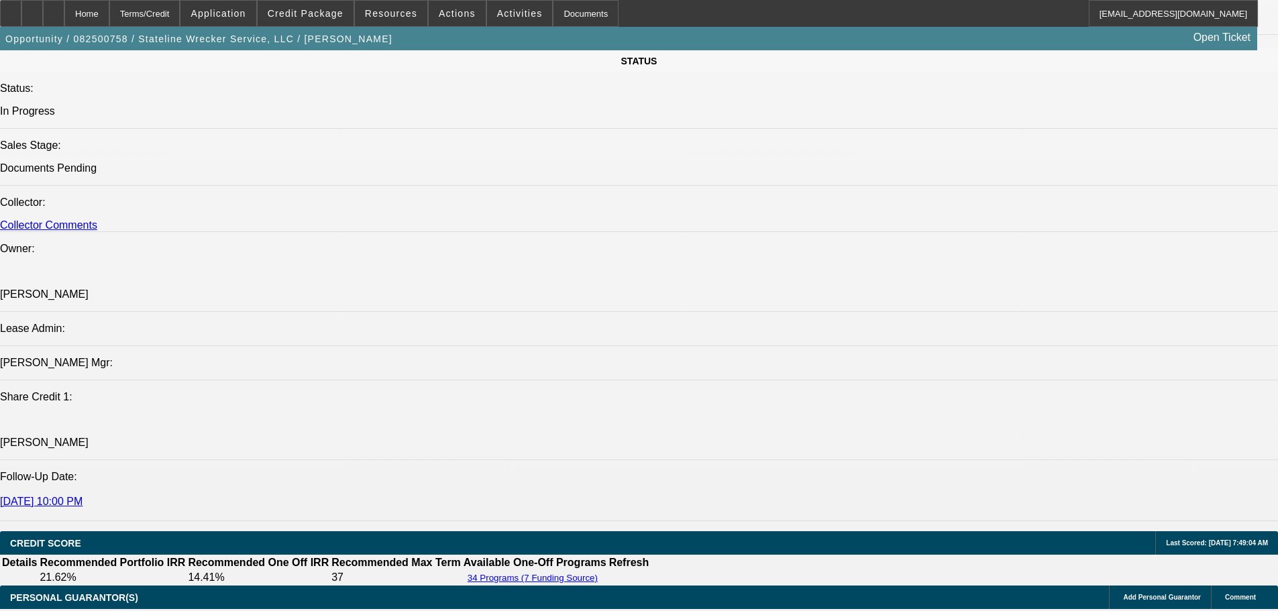
select select "0"
select select "2"
select select "0.1"
select select "4"
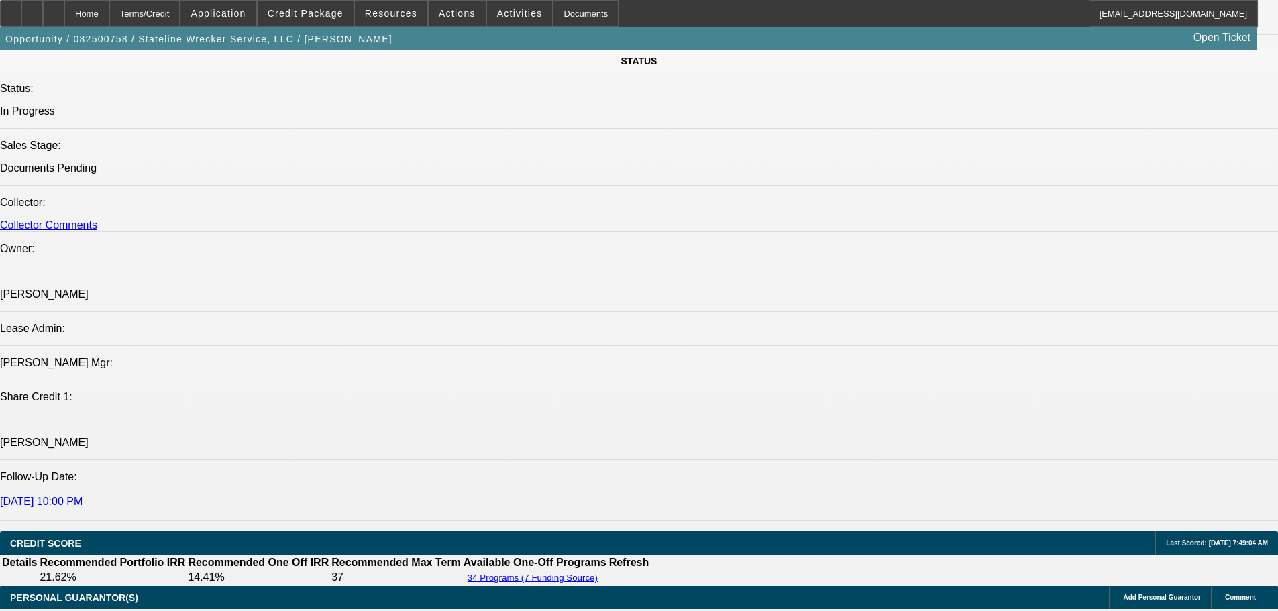
select select "0"
select select "2"
select select "0.1"
select select "4"
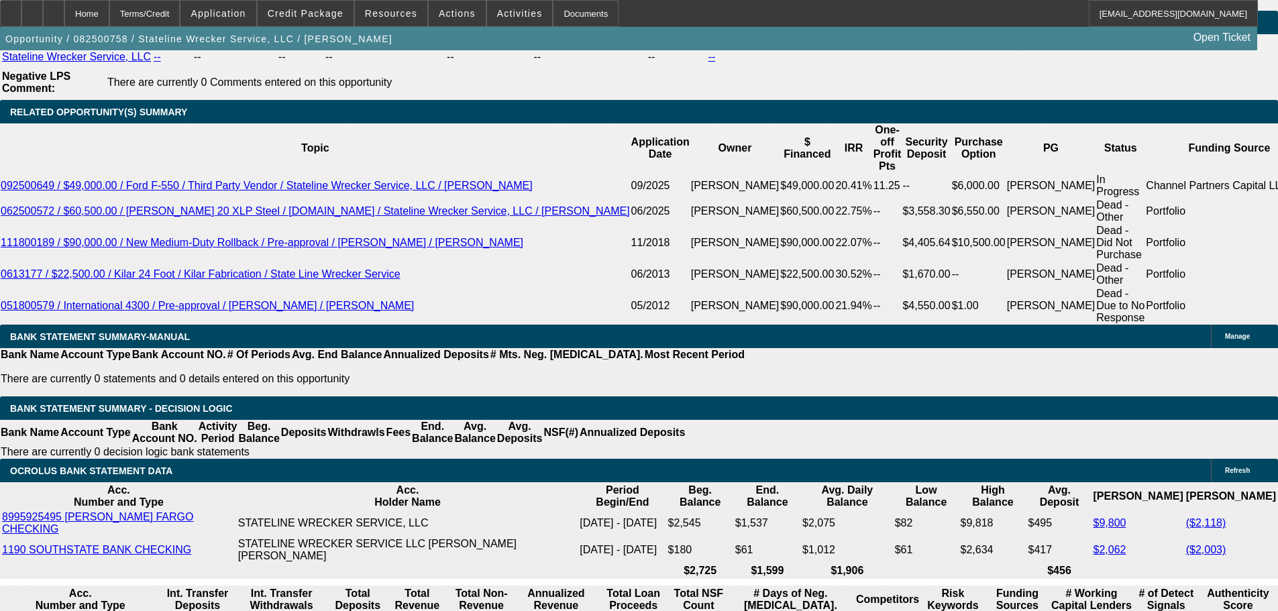
scroll to position [1013, 0]
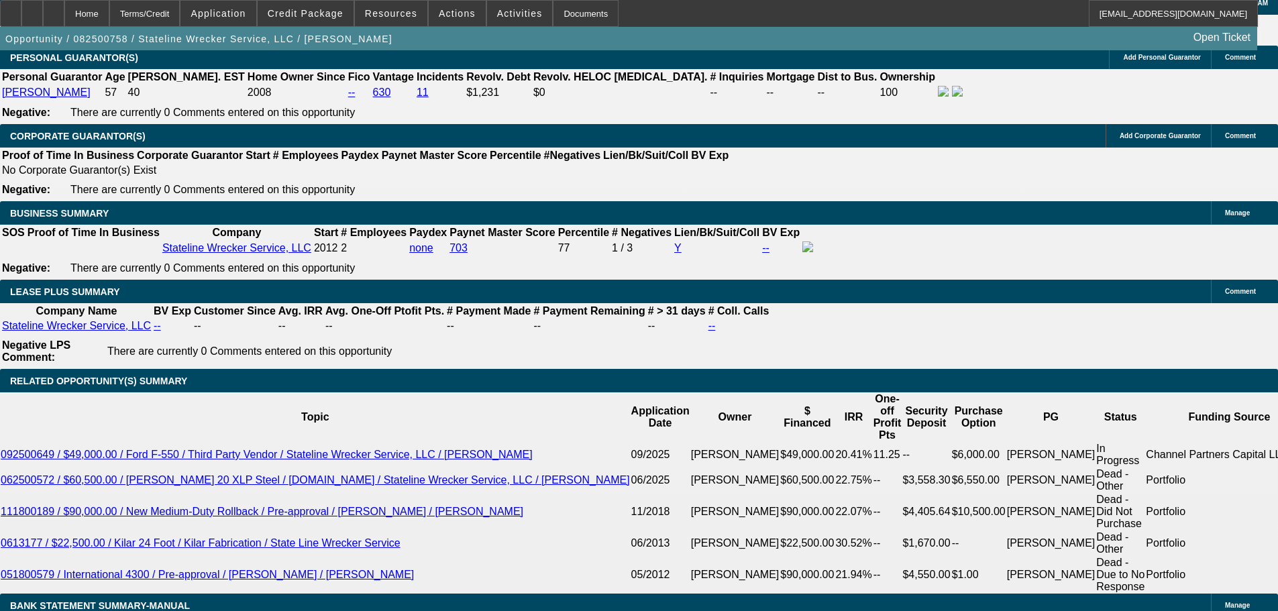
scroll to position [1746, 0]
